Goal: Task Accomplishment & Management: Complete application form

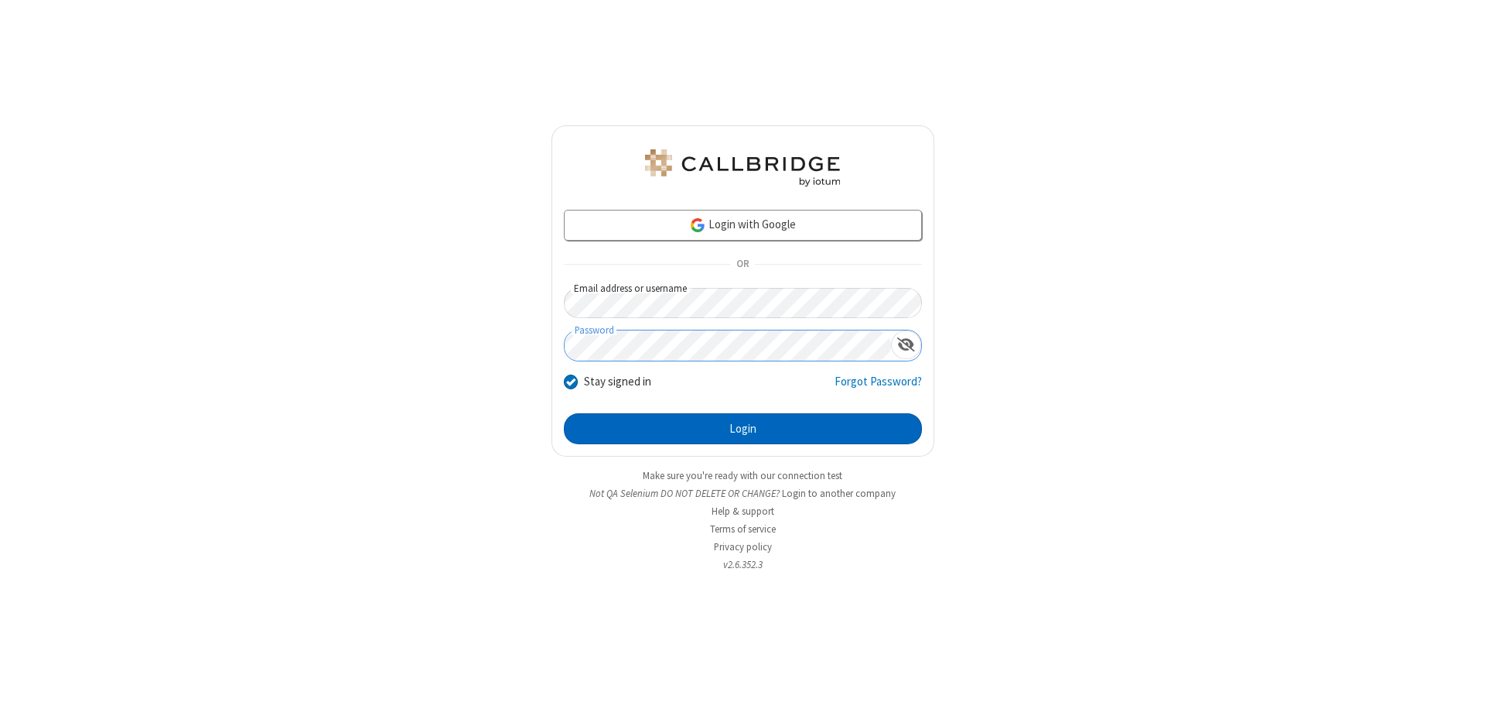
click at [743, 429] on button "Login" at bounding box center [743, 428] width 358 height 31
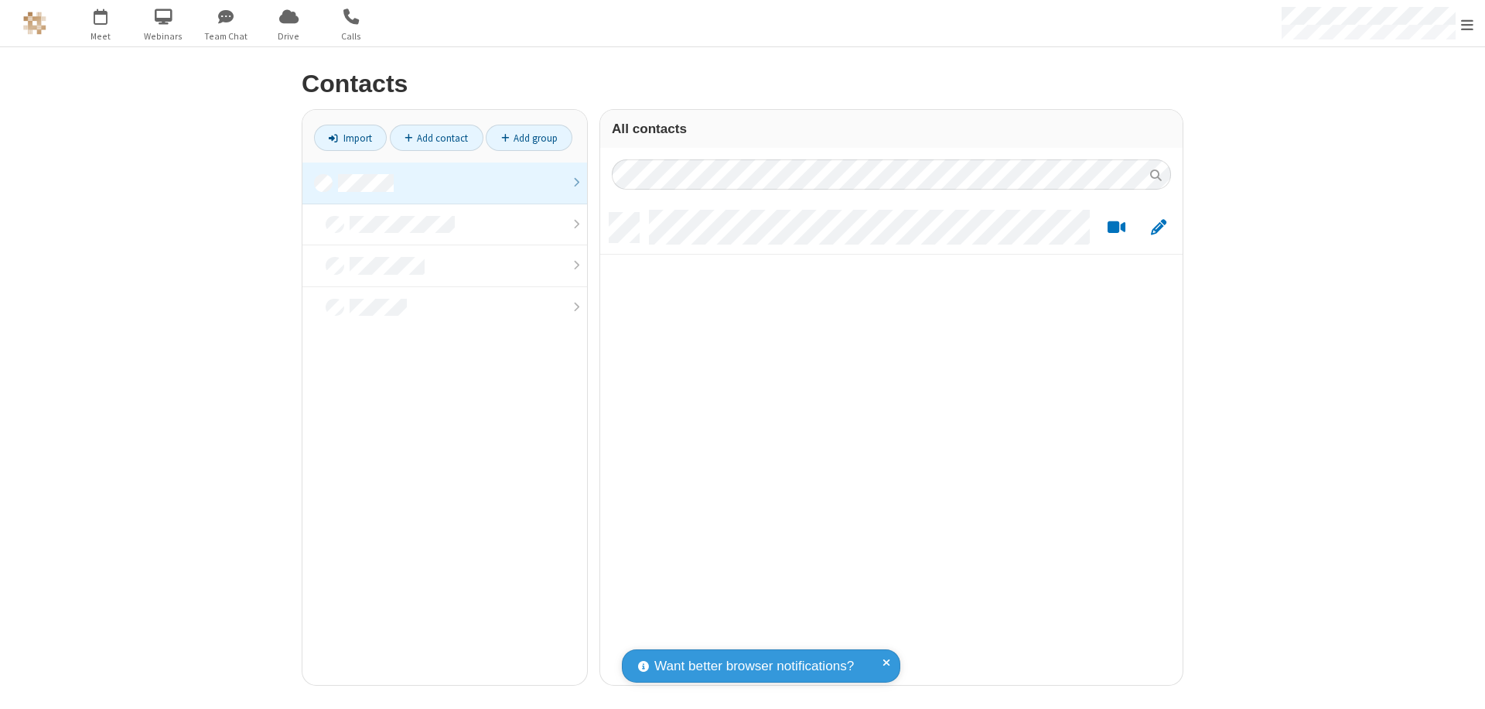
click at [445, 183] on link at bounding box center [445, 183] width 285 height 42
click at [436, 138] on link "Add contact" at bounding box center [437, 138] width 94 height 26
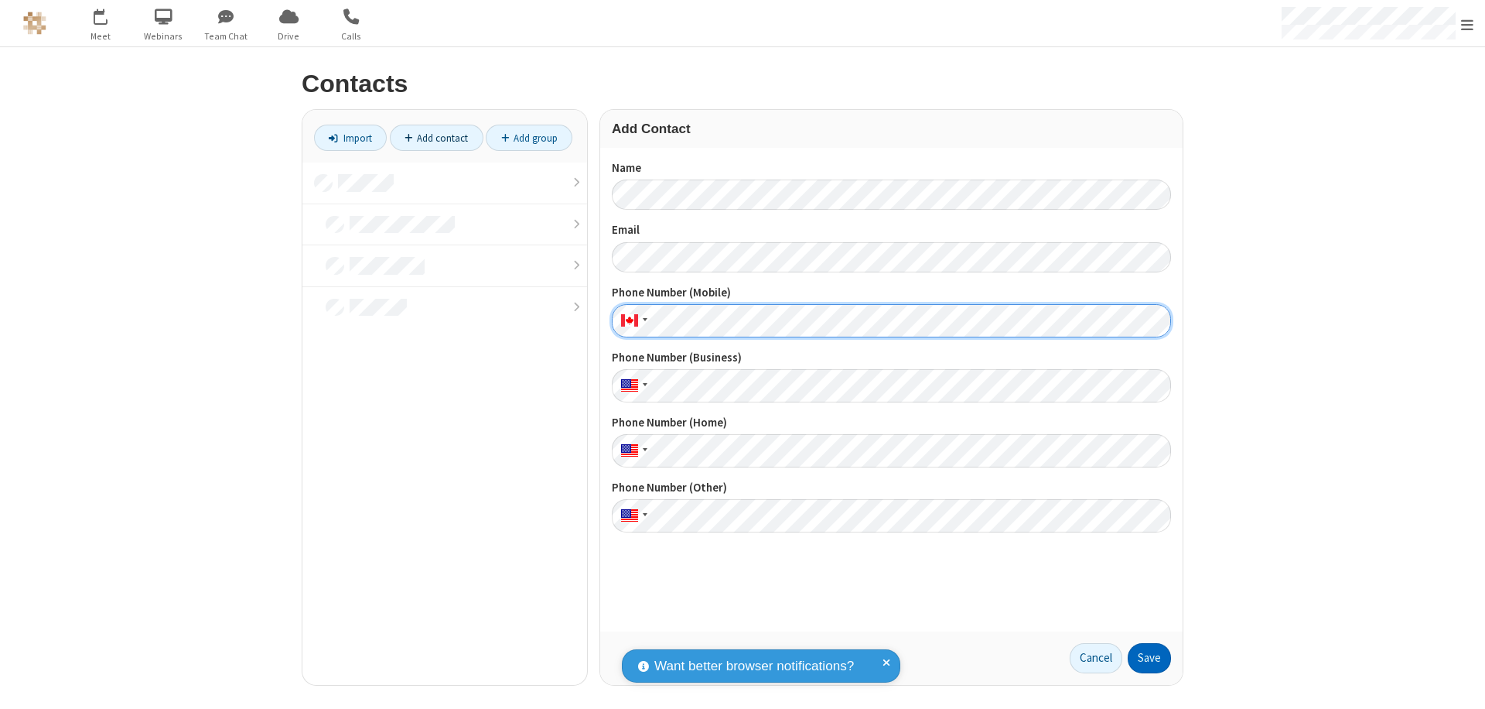
click at [1150, 658] on button "Save" at bounding box center [1149, 658] width 43 height 31
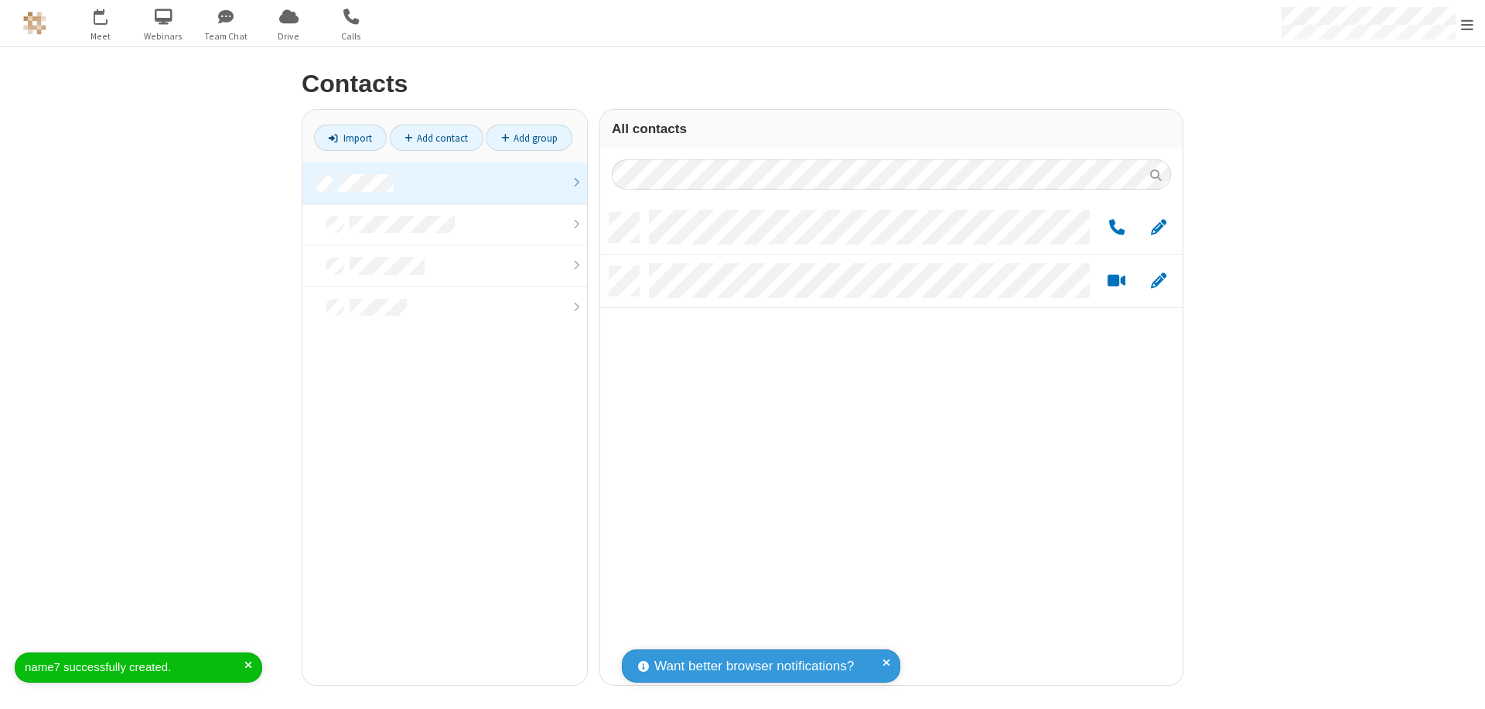
scroll to position [472, 571]
